Goal: Register for event/course

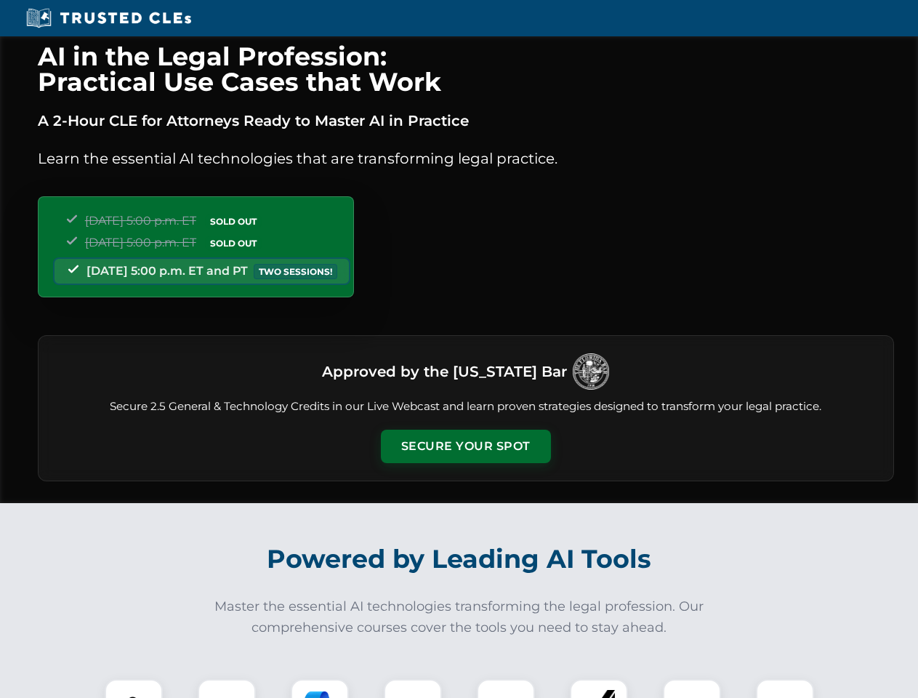
click at [465, 446] on button "Secure Your Spot" at bounding box center [466, 446] width 170 height 33
click at [134, 689] on img at bounding box center [134, 708] width 42 height 42
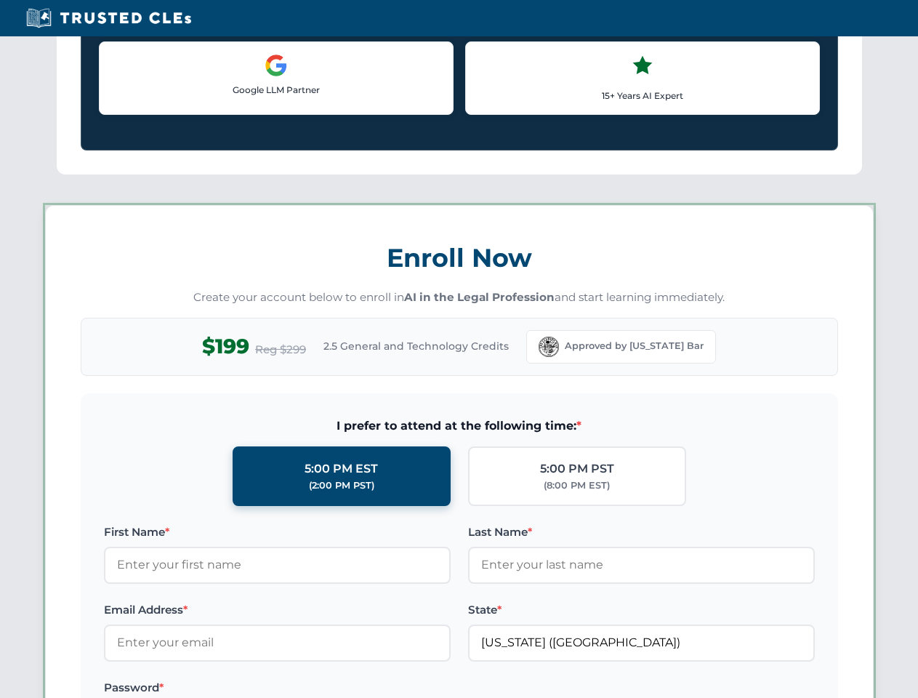
click at [320, 689] on label "Password *" at bounding box center [277, 687] width 347 height 17
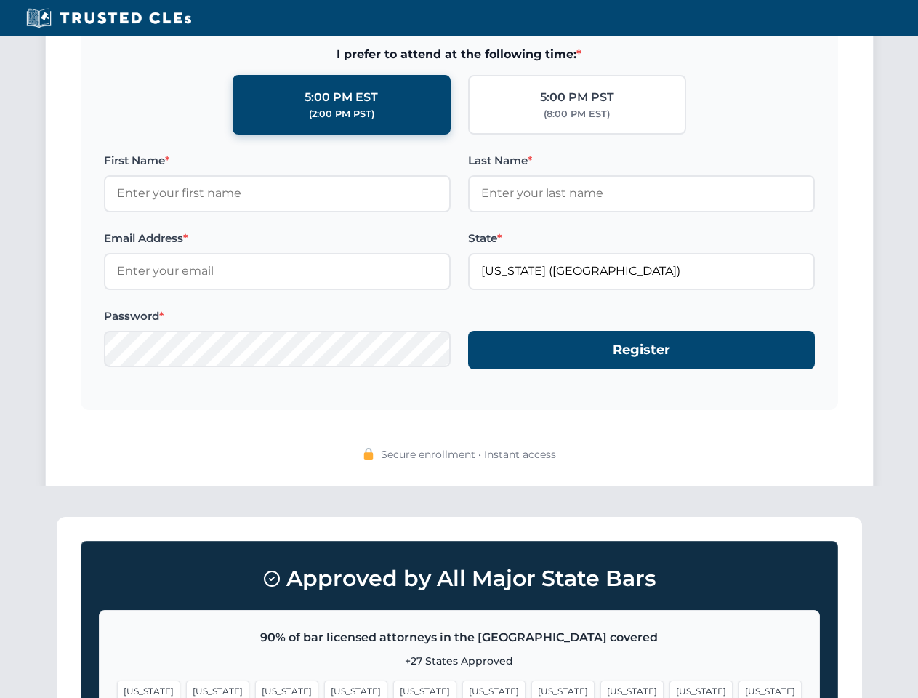
click at [670, 689] on span "[US_STATE]" at bounding box center [701, 691] width 63 height 21
